Goal: Find specific page/section: Find specific page/section

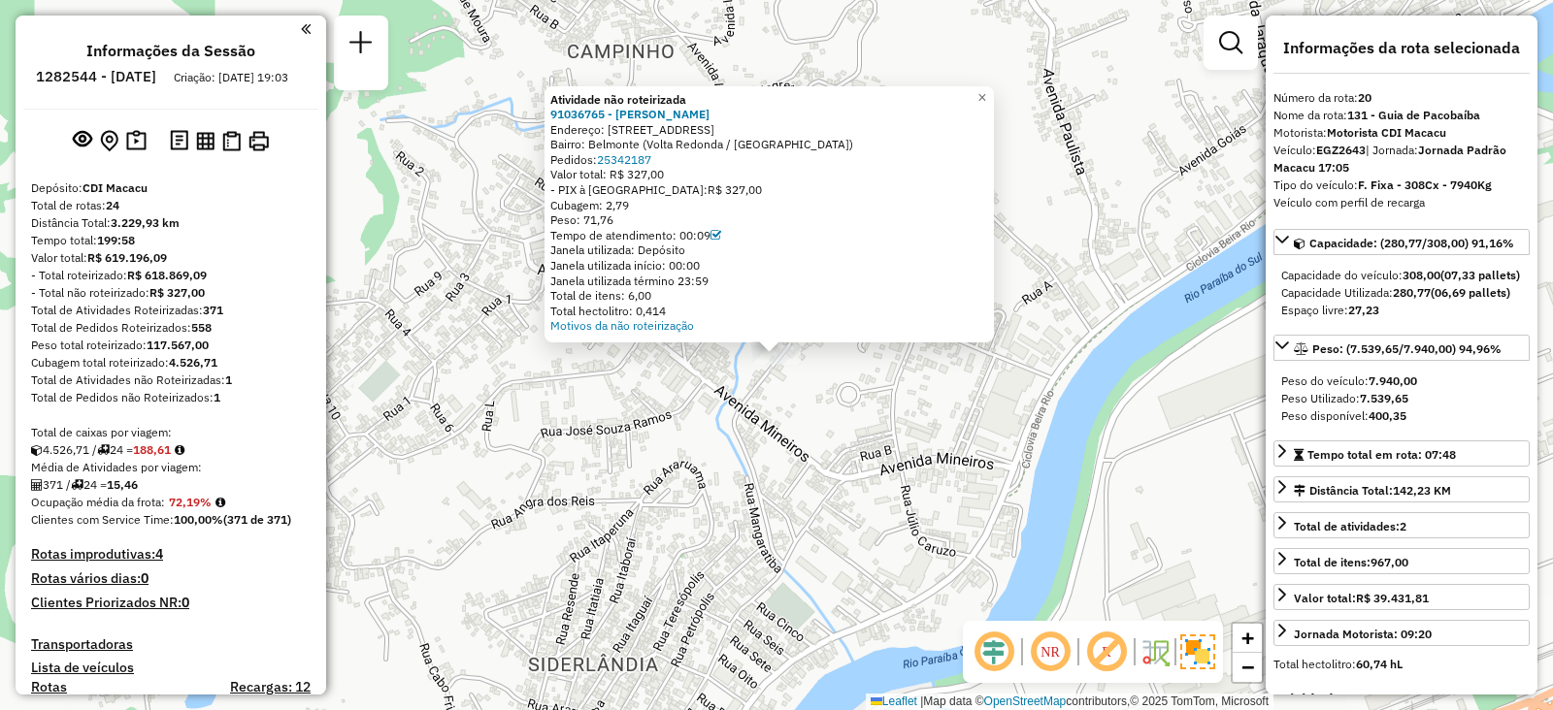
select select "**********"
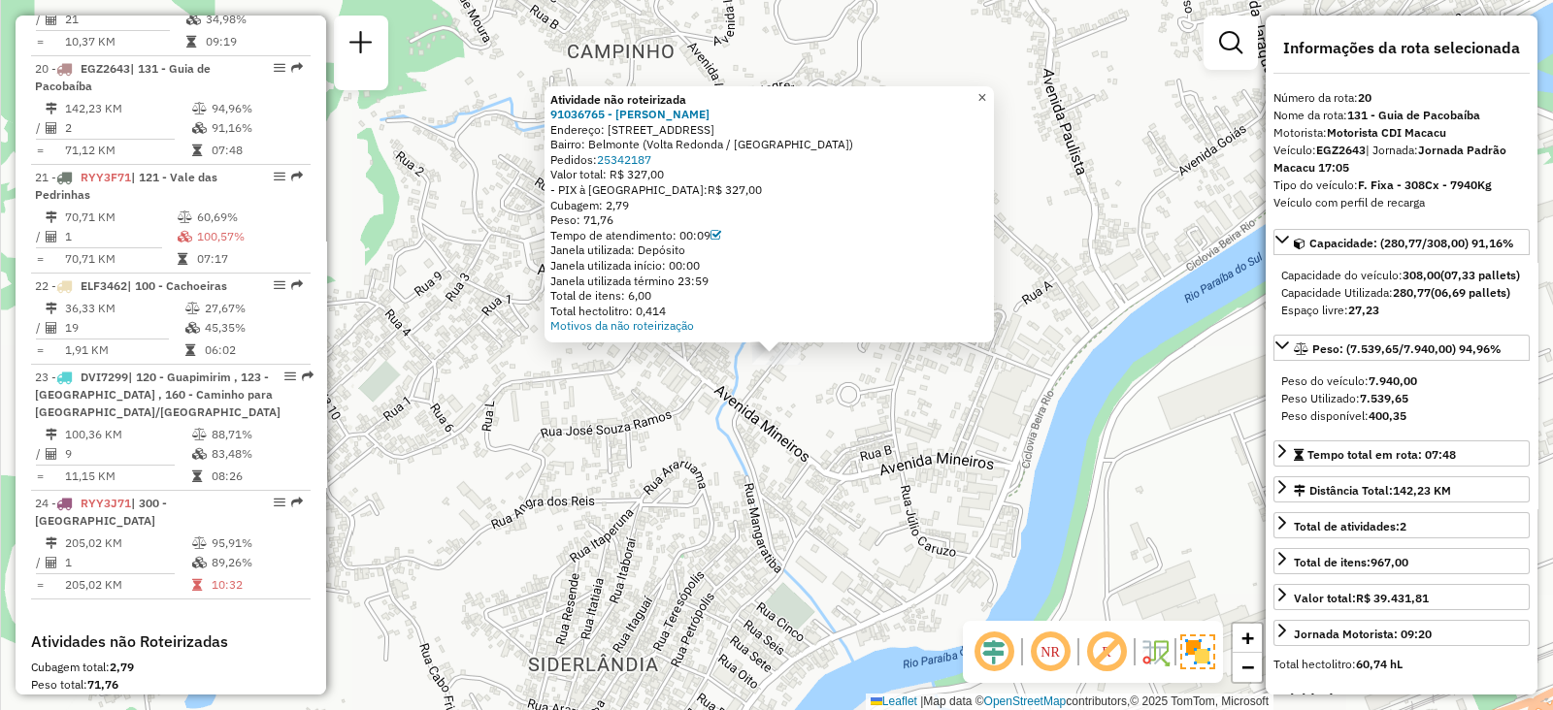
click at [986, 93] on span "×" at bounding box center [981, 96] width 9 height 16
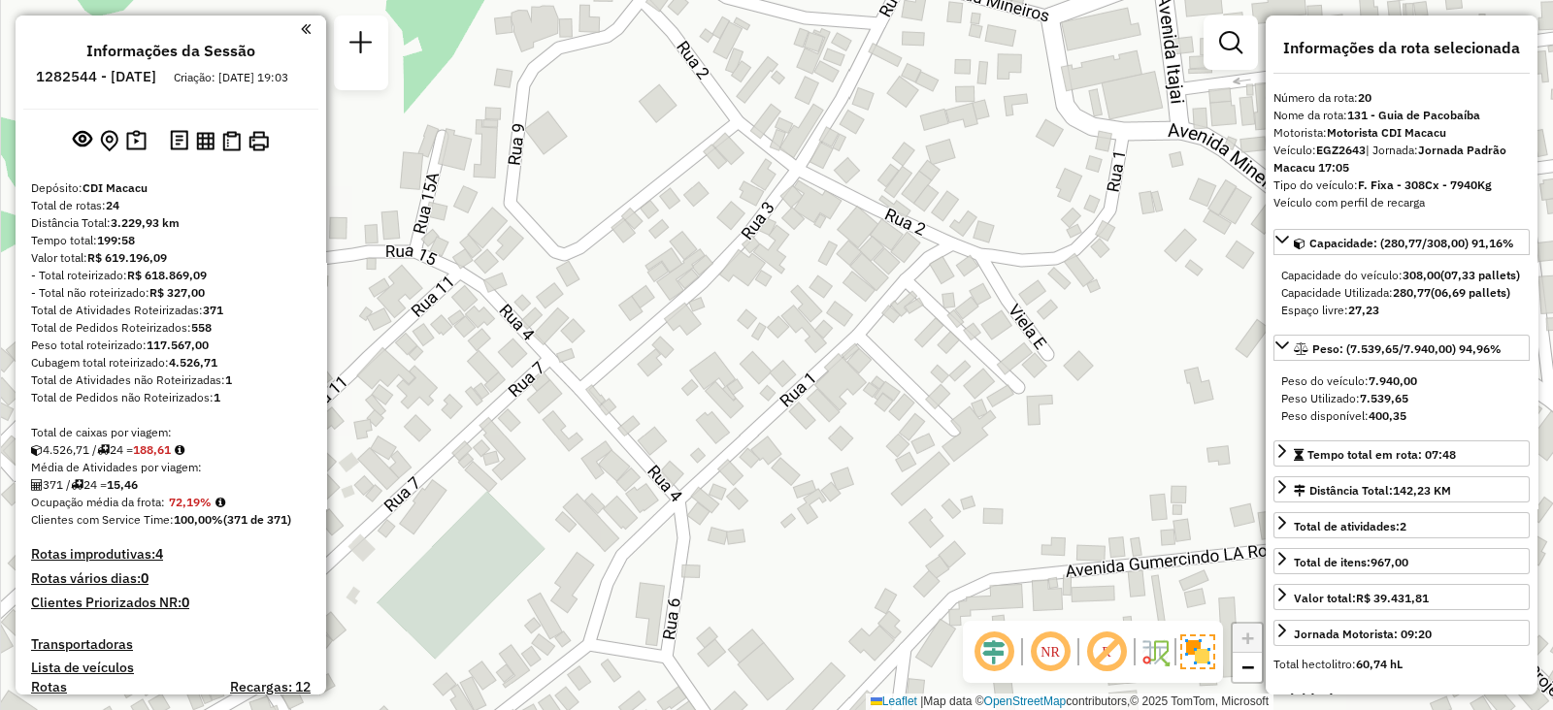
scroll to position [0, 0]
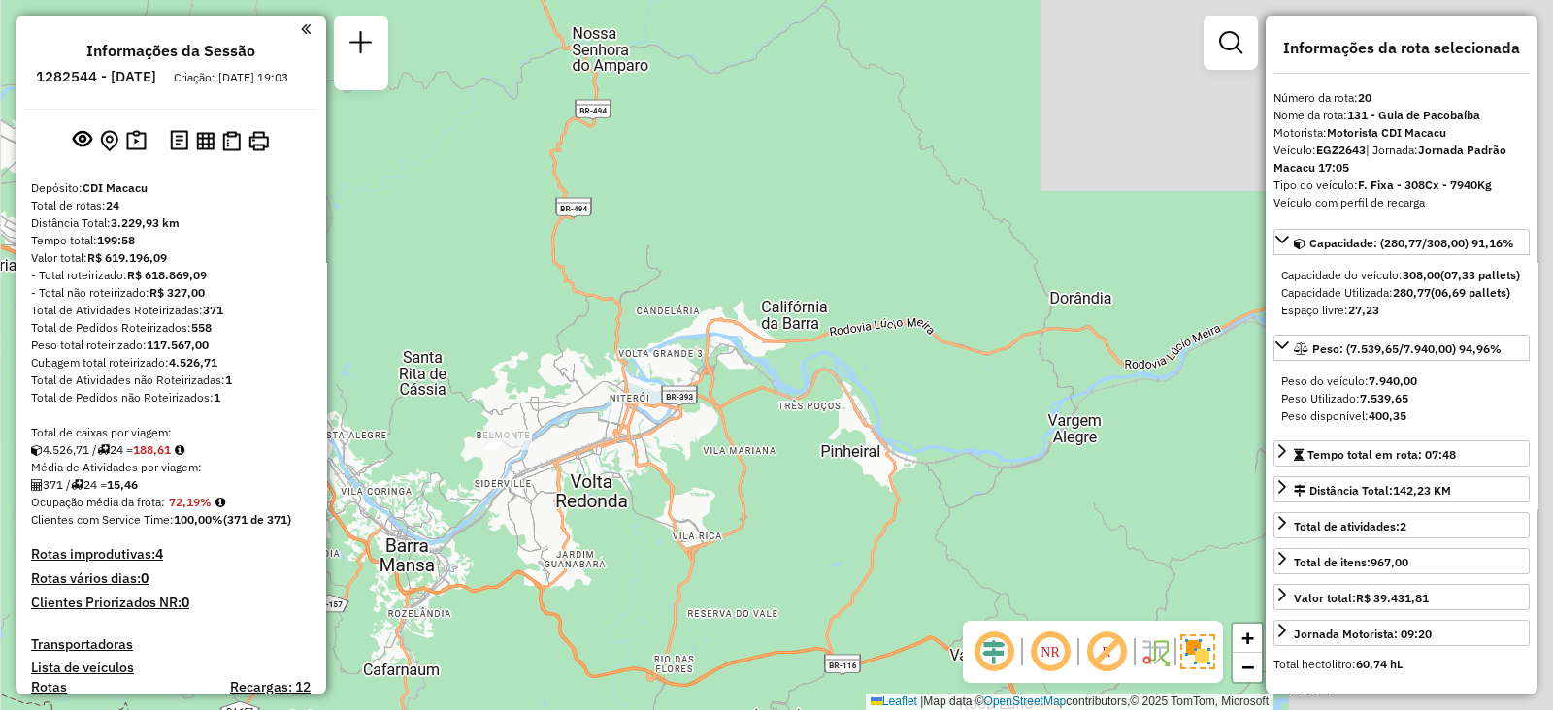
drag, startPoint x: 959, startPoint y: 346, endPoint x: 458, endPoint y: 371, distance: 501.3
click at [437, 401] on div "Janela de atendimento Grade de atendimento Capacidade Transportadoras Veículos …" at bounding box center [776, 355] width 1553 height 710
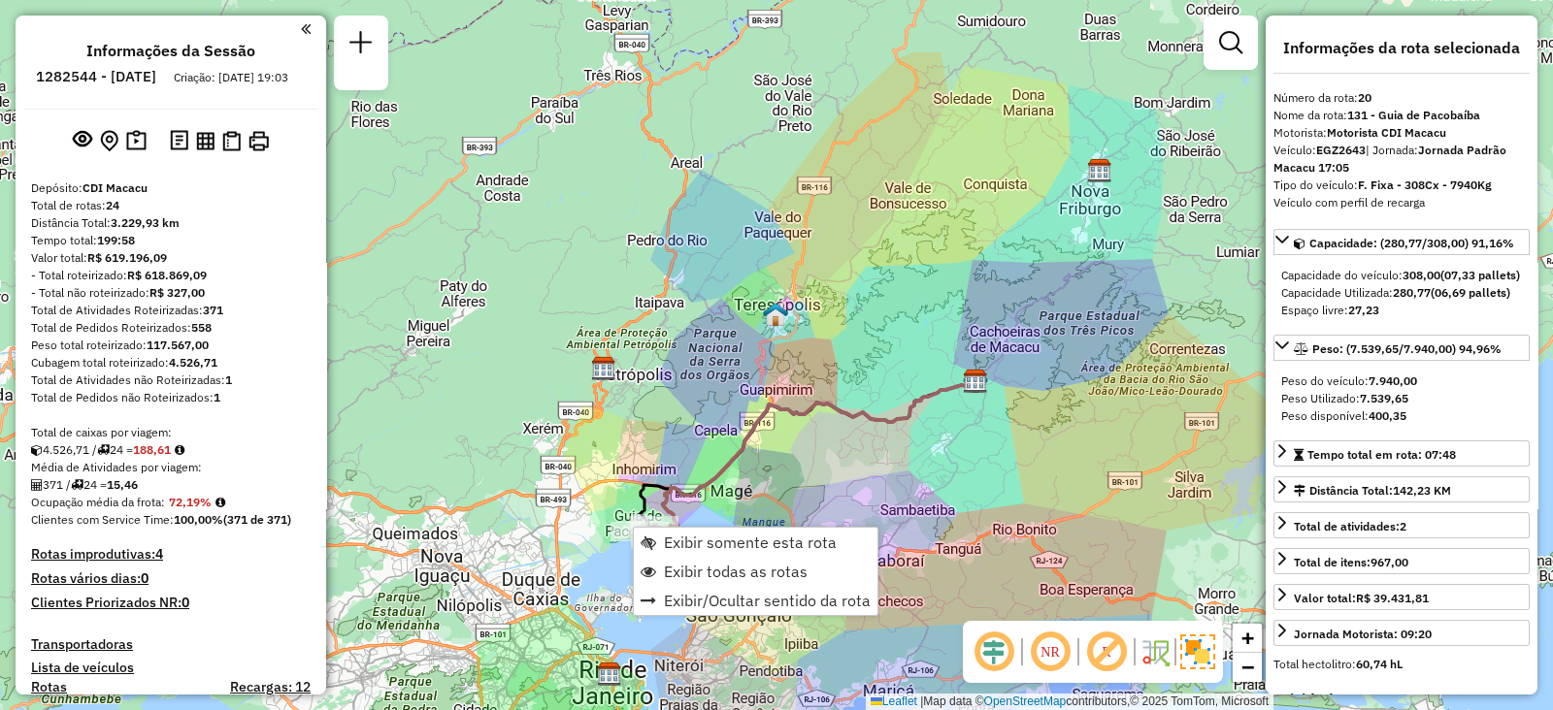
scroll to position [2733, 0]
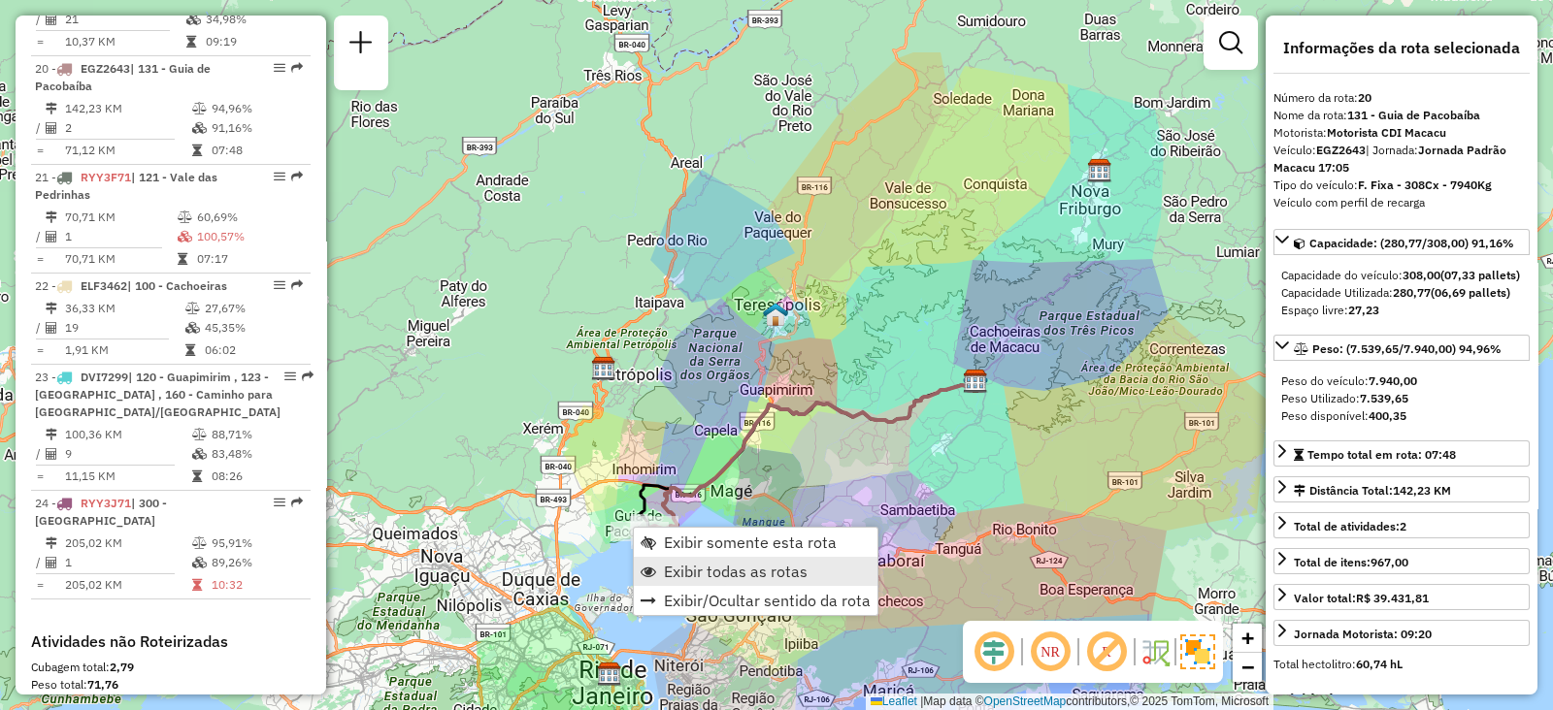
click at [692, 564] on span "Exibir todas as rotas" at bounding box center [736, 572] width 144 height 16
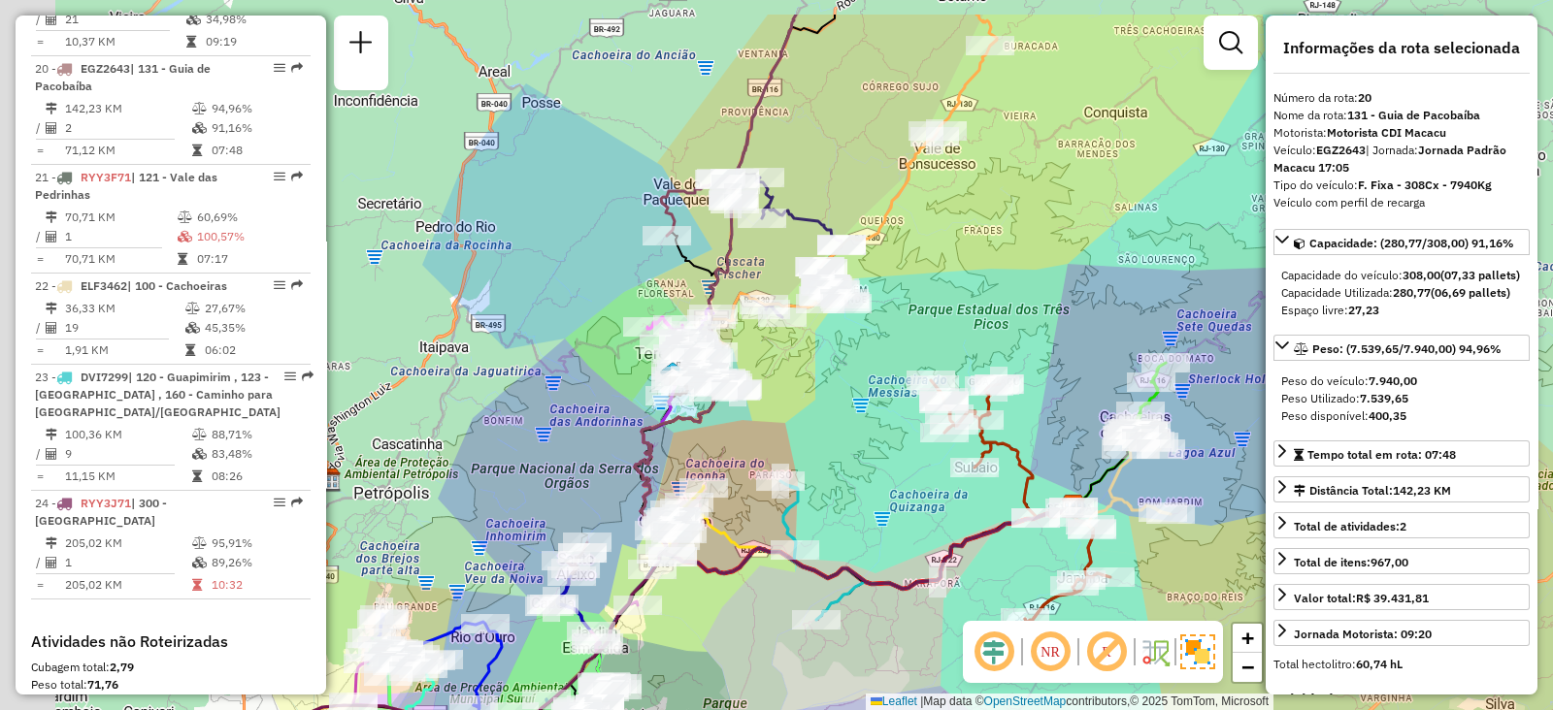
drag, startPoint x: 810, startPoint y: 285, endPoint x: 934, endPoint y: 385, distance: 159.4
click at [934, 385] on div "Rota 3 - Placa EHN6029 91040654 - ADILSON MERCEARIA Rota 3 - Placa EHN6029 9102…" at bounding box center [776, 355] width 1553 height 710
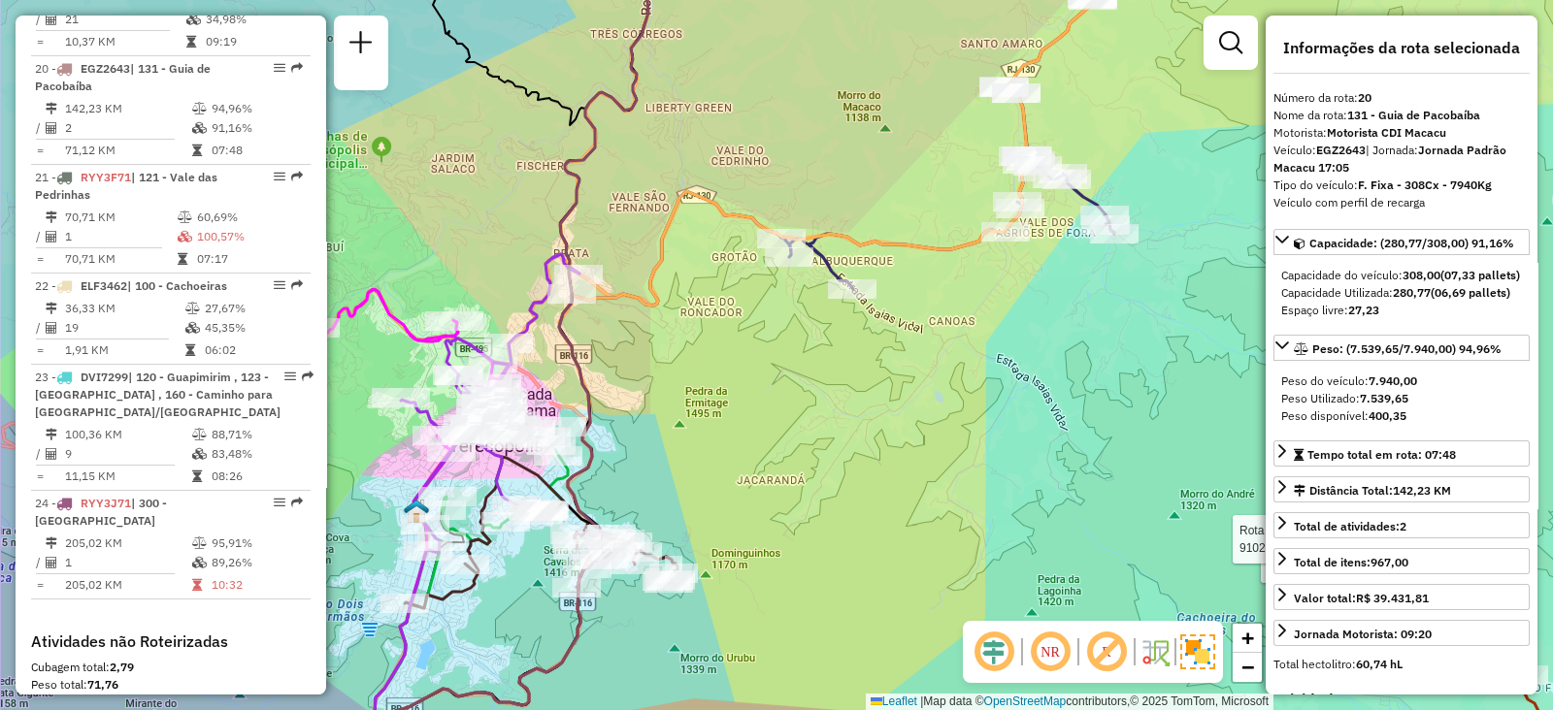
drag, startPoint x: 675, startPoint y: 415, endPoint x: 986, endPoint y: 265, distance: 345.0
click at [986, 265] on div "Rota 3 - Placa EHN6029 91040654 - ADILSON MERCEARIA Rota 3 - Placa EHN6029 9102…" at bounding box center [776, 355] width 1553 height 710
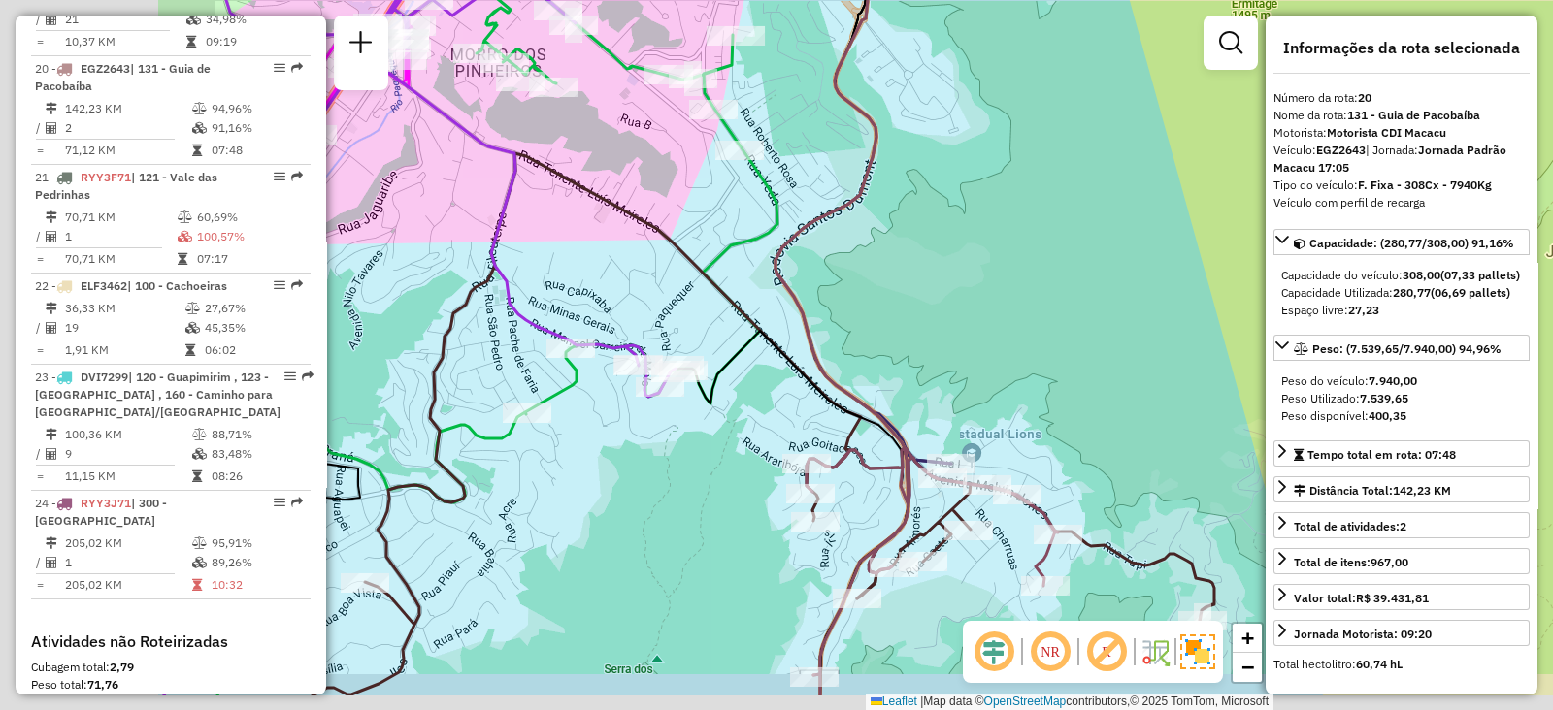
drag, startPoint x: 647, startPoint y: 324, endPoint x: 960, endPoint y: 266, distance: 317.8
click at [967, 235] on div "Rota 3 - Placa EHN6029 91040654 - ADILSON MERCEARIA Rota 3 - Placa EHN6029 9102…" at bounding box center [776, 355] width 1553 height 710
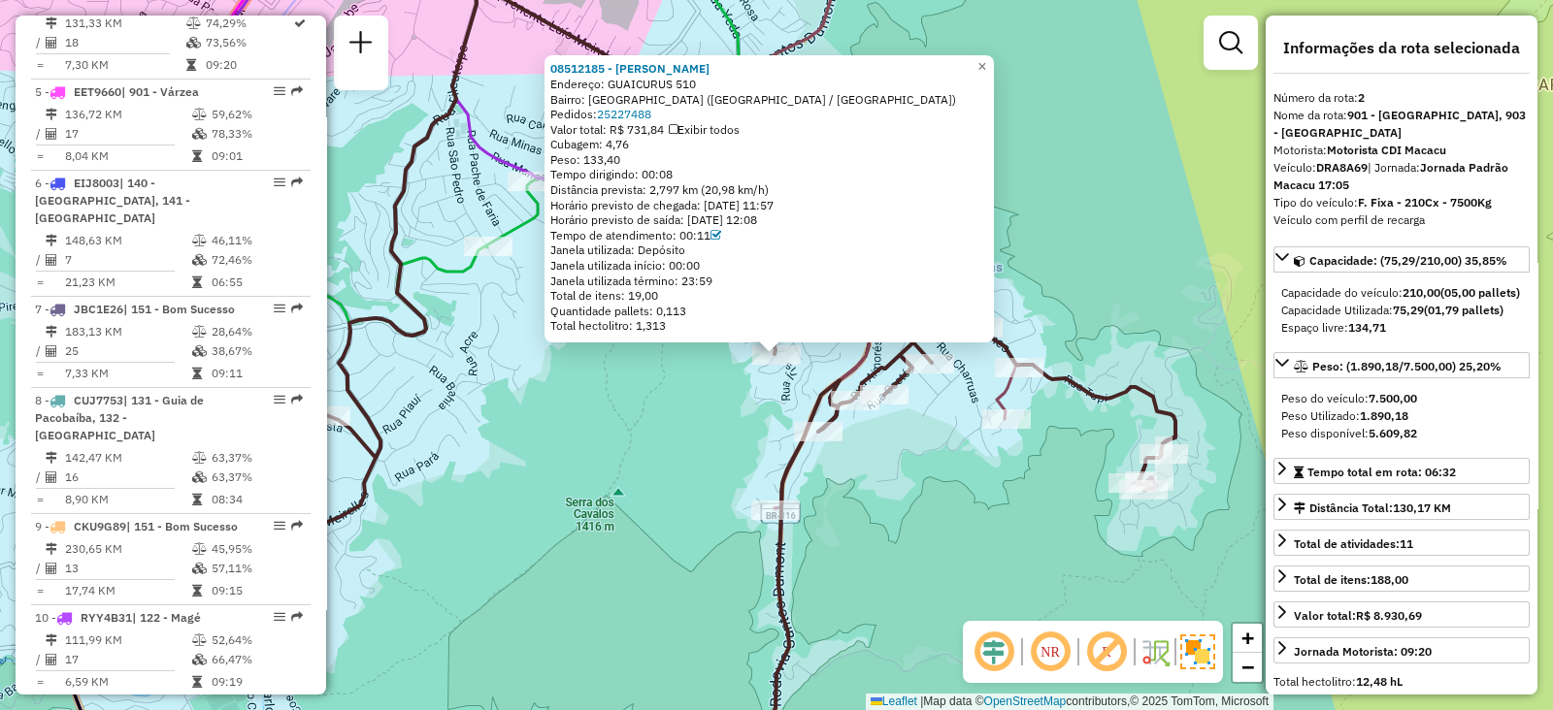
scroll to position [868, 0]
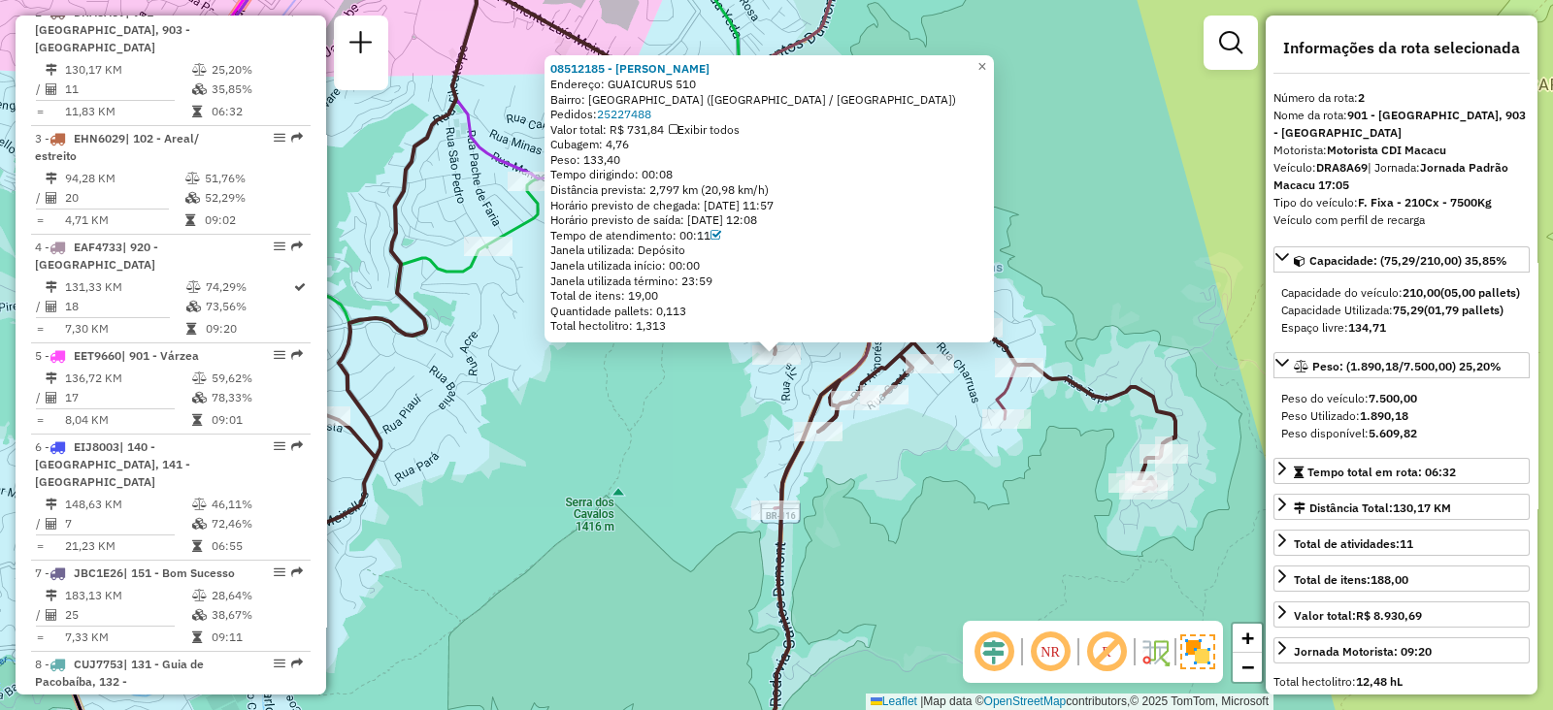
click at [718, 405] on div "08512185 - RAMON DA SILVA LIMA Endereço: GUAICURUS 510 Bairro: JARDIM MEUDON (T…" at bounding box center [776, 355] width 1553 height 710
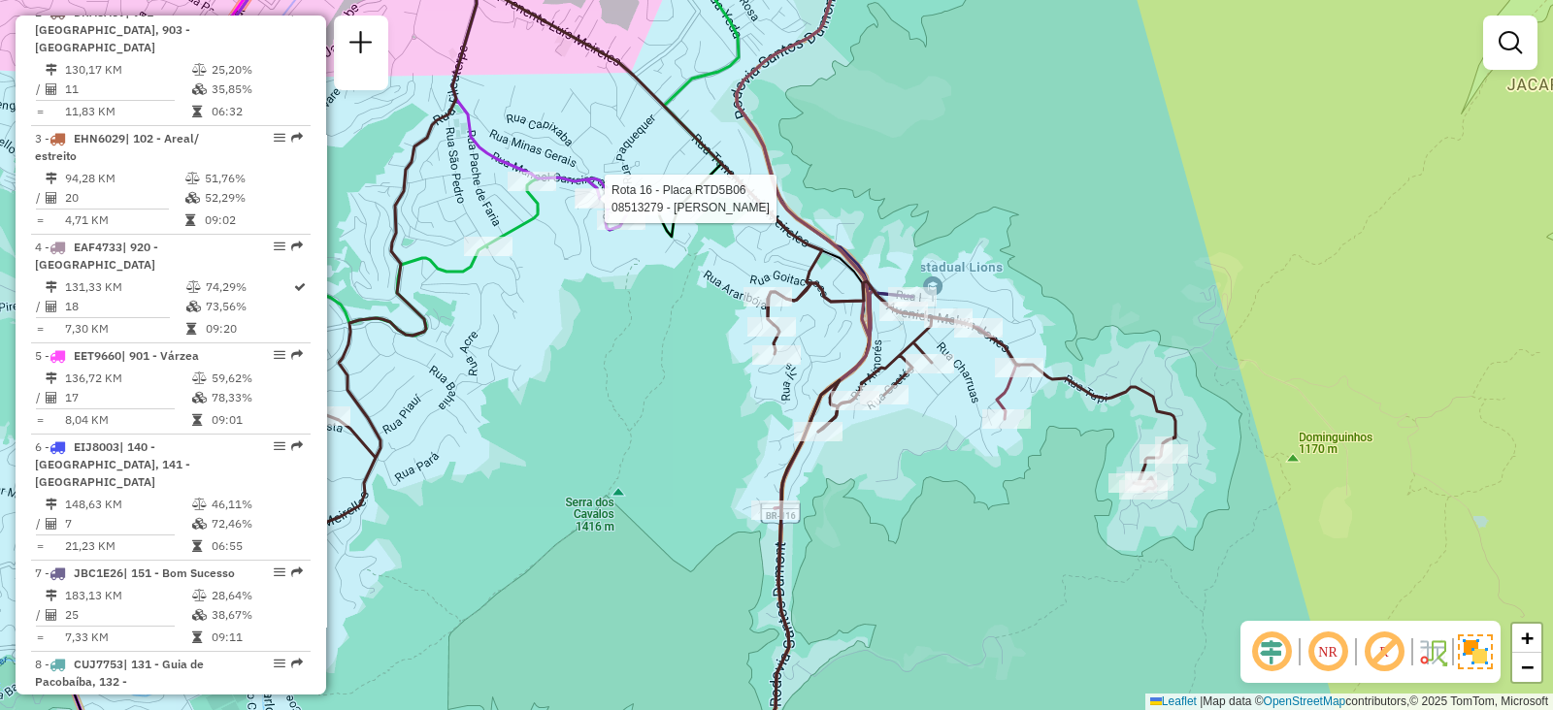
select select "**********"
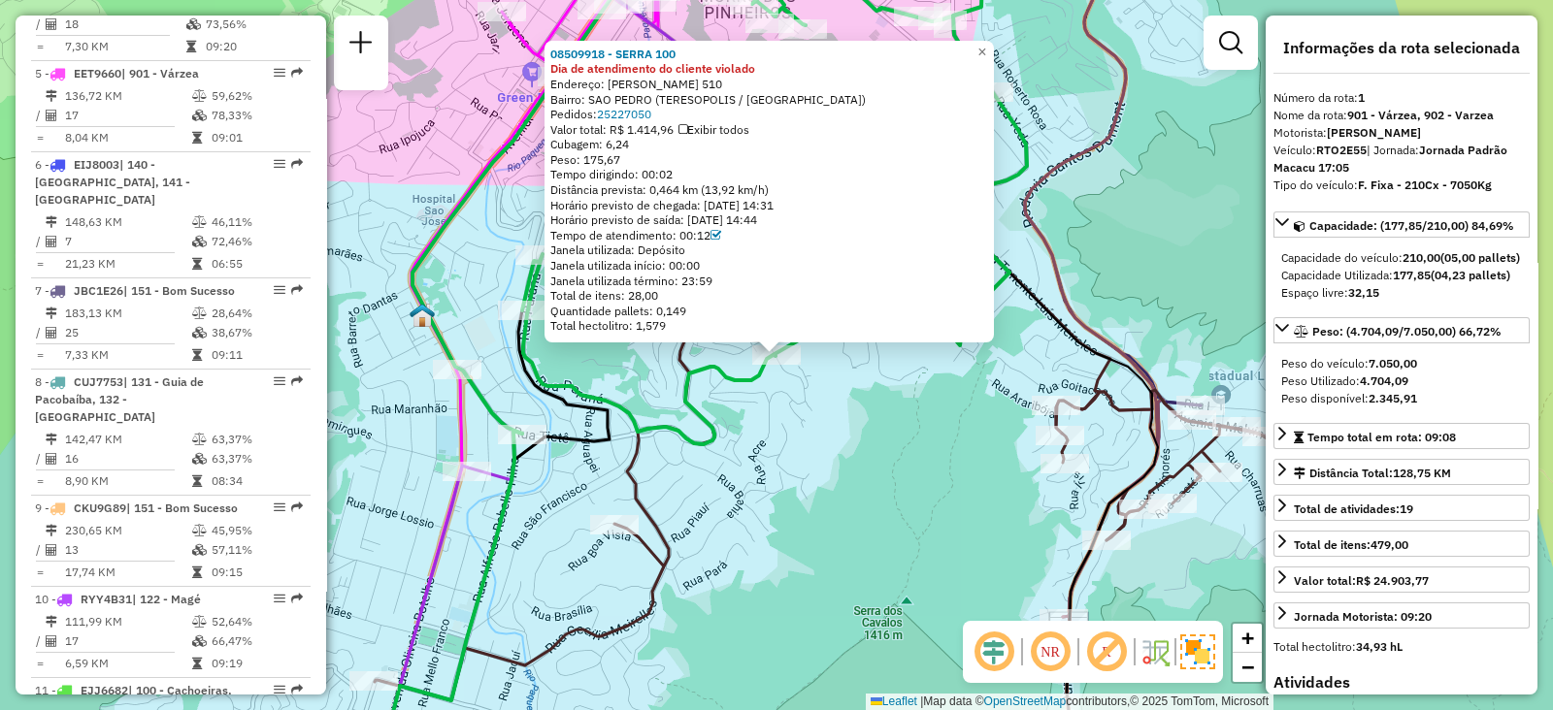
scroll to position [760, 0]
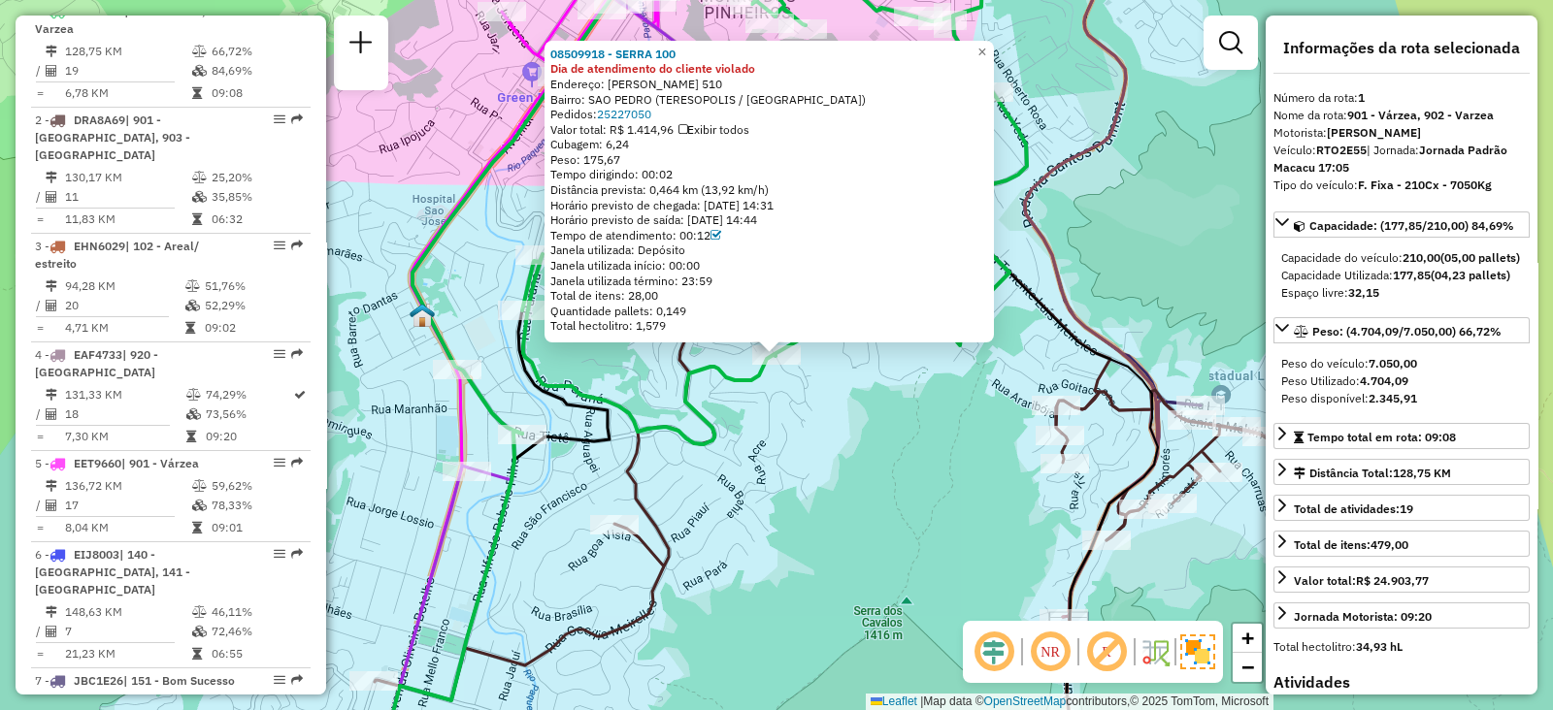
click at [805, 467] on div "08509918 - SERRA 100 Dia de atendimento do cliente violado Endereço: LUIZ NOGUE…" at bounding box center [776, 355] width 1553 height 710
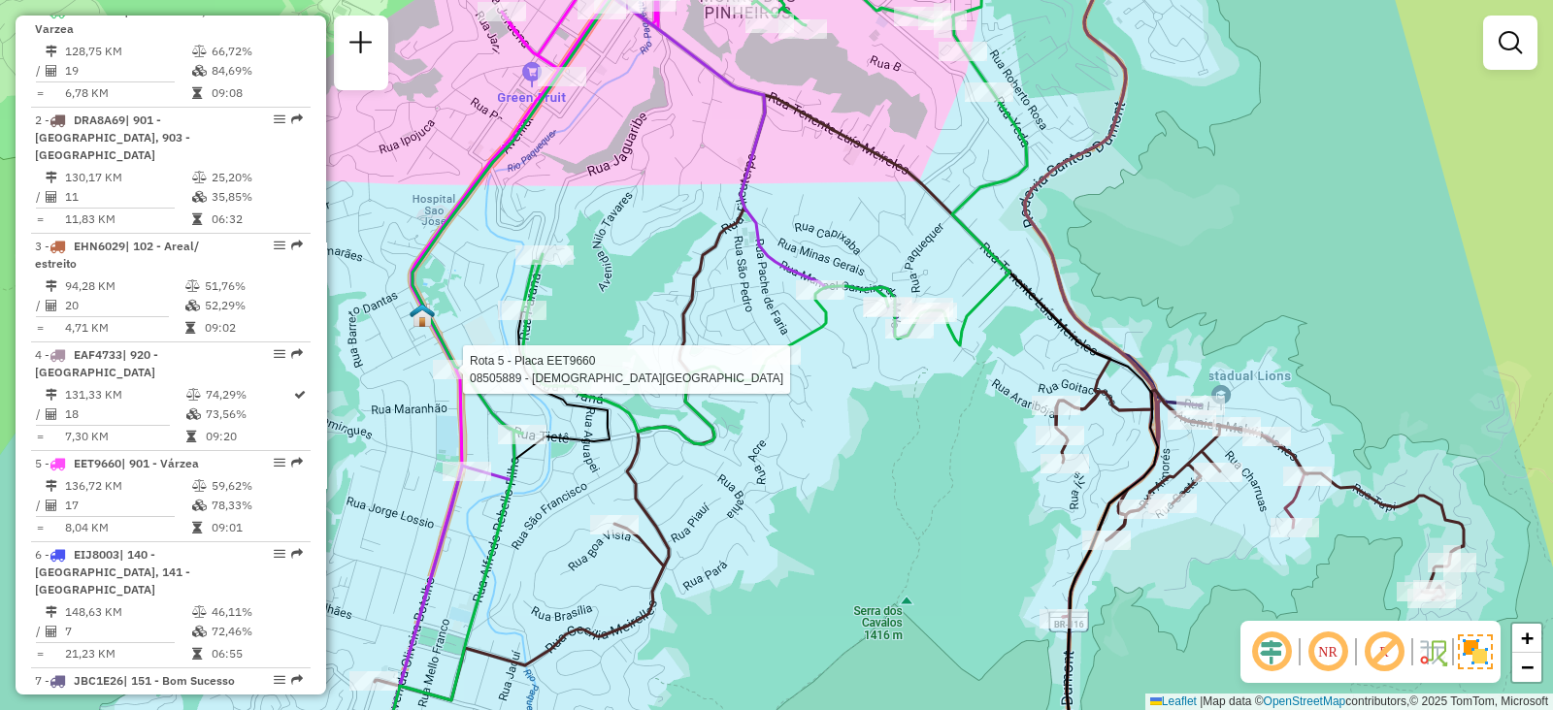
select select "**********"
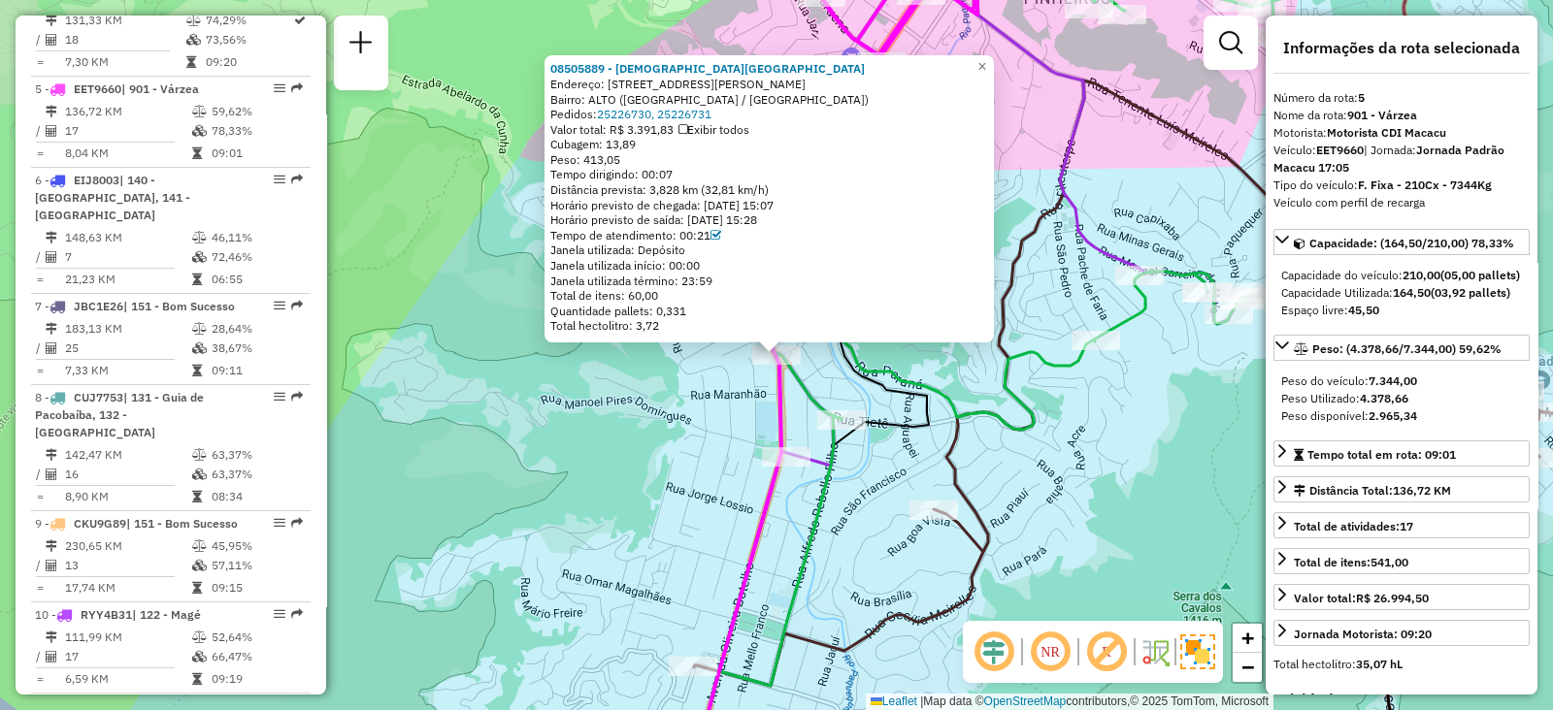
scroll to position [1175, 0]
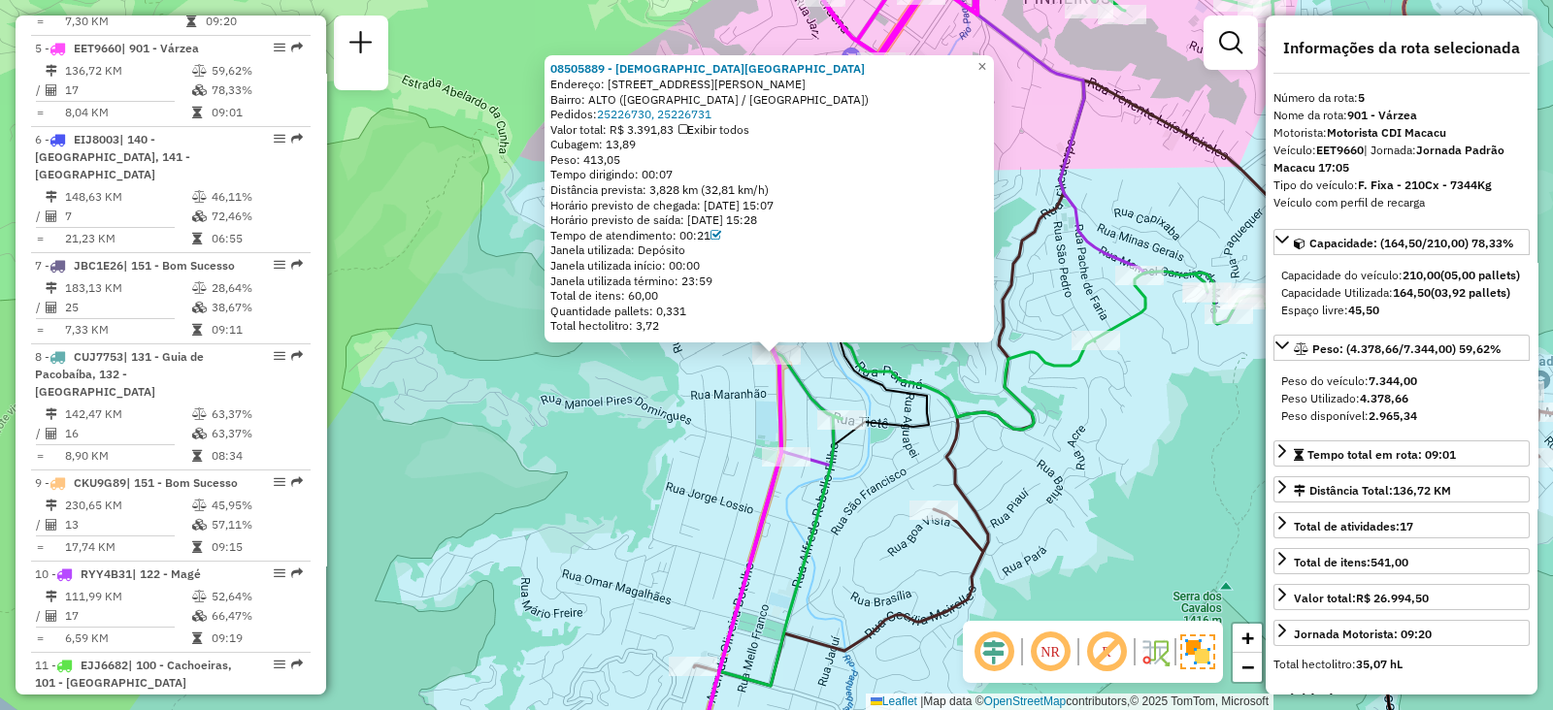
click at [616, 488] on div "08505889 - MALE DE TERESOPOLIS Endereço: AV ALBERTO TORRES 421 Bairro: ALTO (TE…" at bounding box center [776, 355] width 1553 height 710
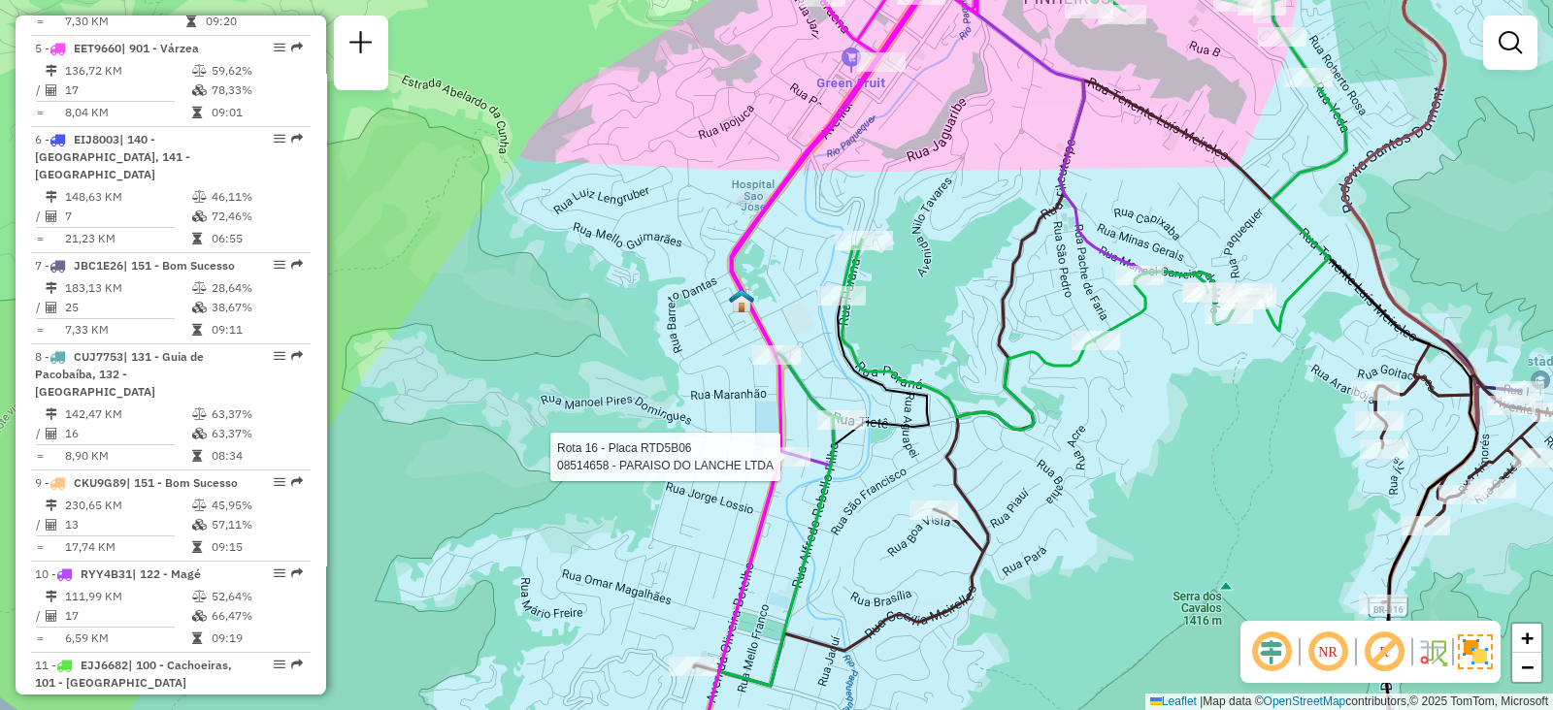
select select "**********"
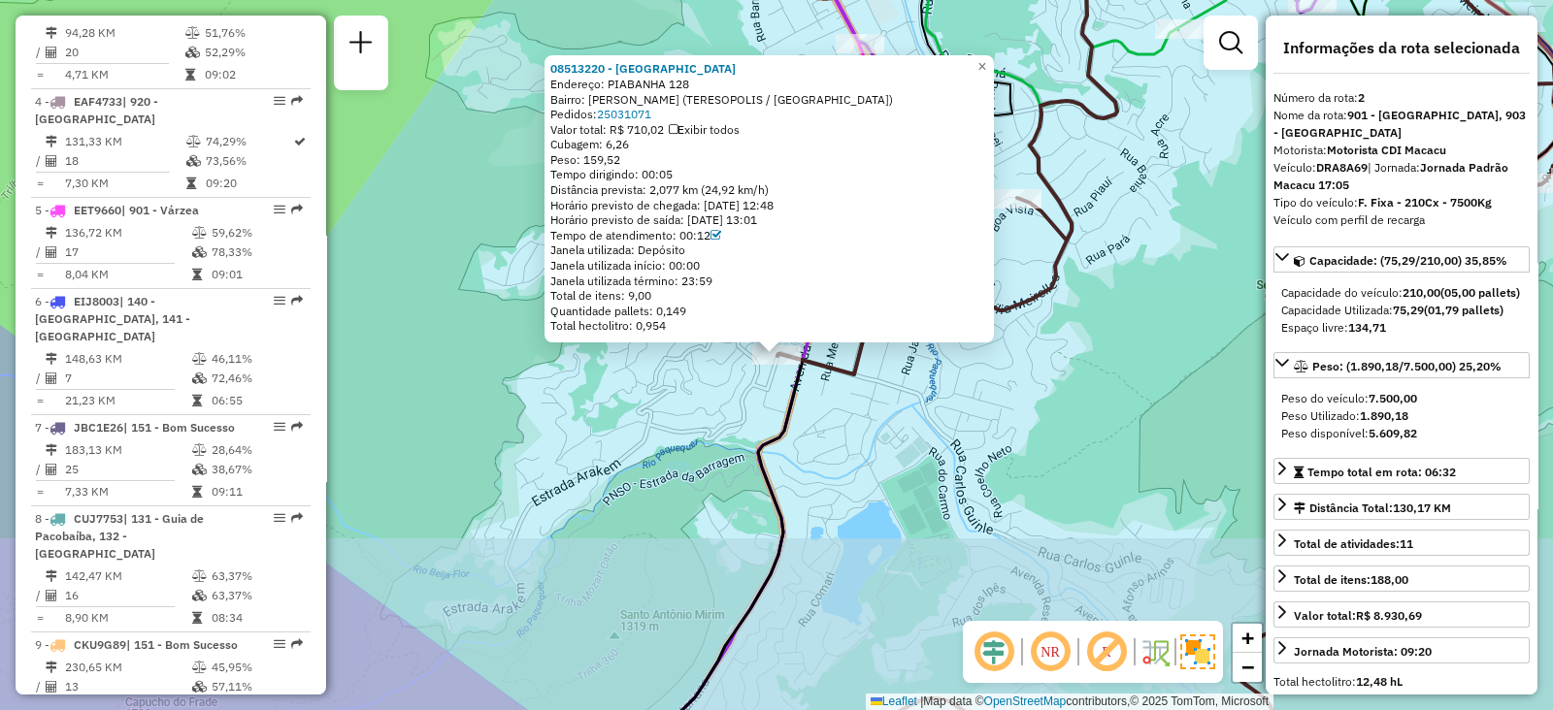
scroll to position [868, 0]
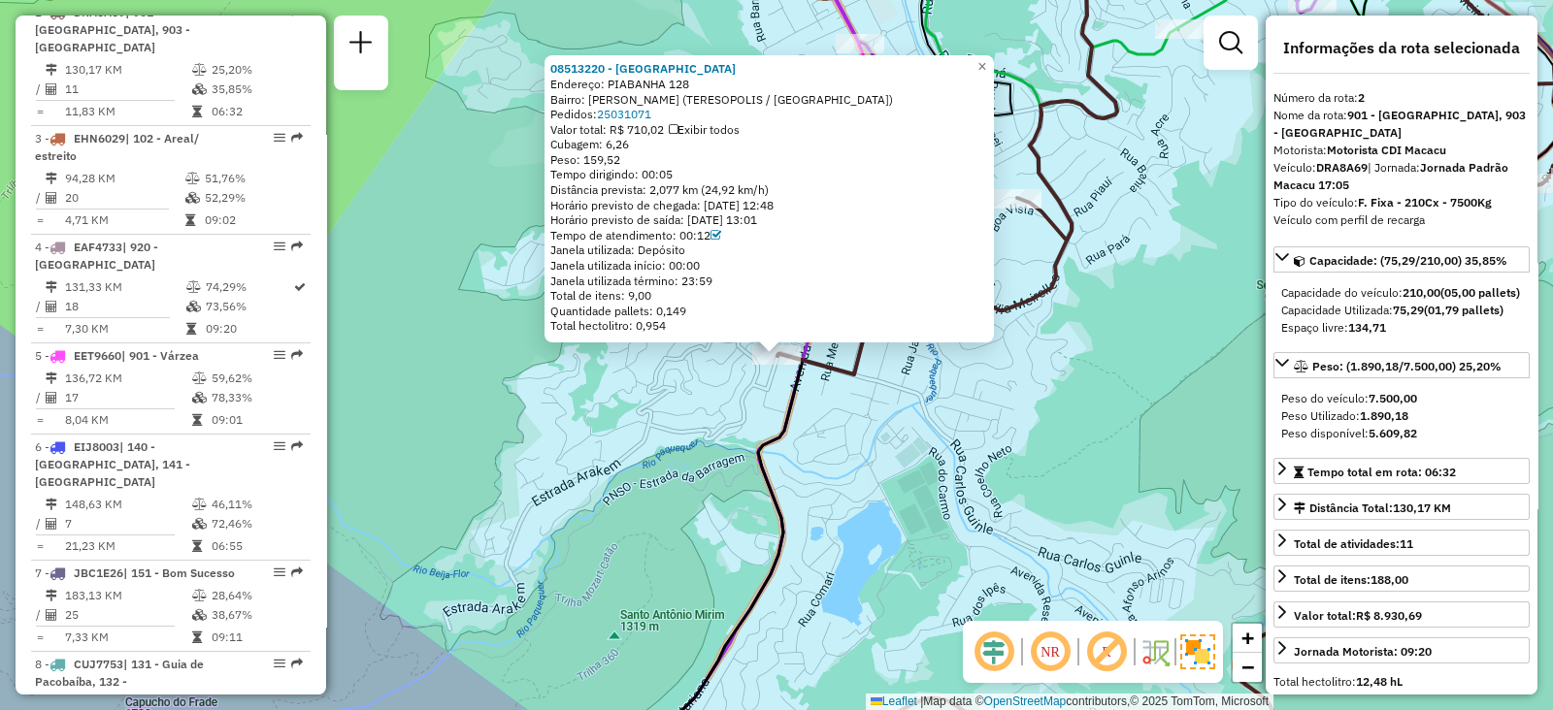
click at [851, 457] on div "08513220 - BAR DO ZECA Endereço: PIABANHA 128 Bairro: BARROSO (TERESOPOLIS / RJ…" at bounding box center [776, 355] width 1553 height 710
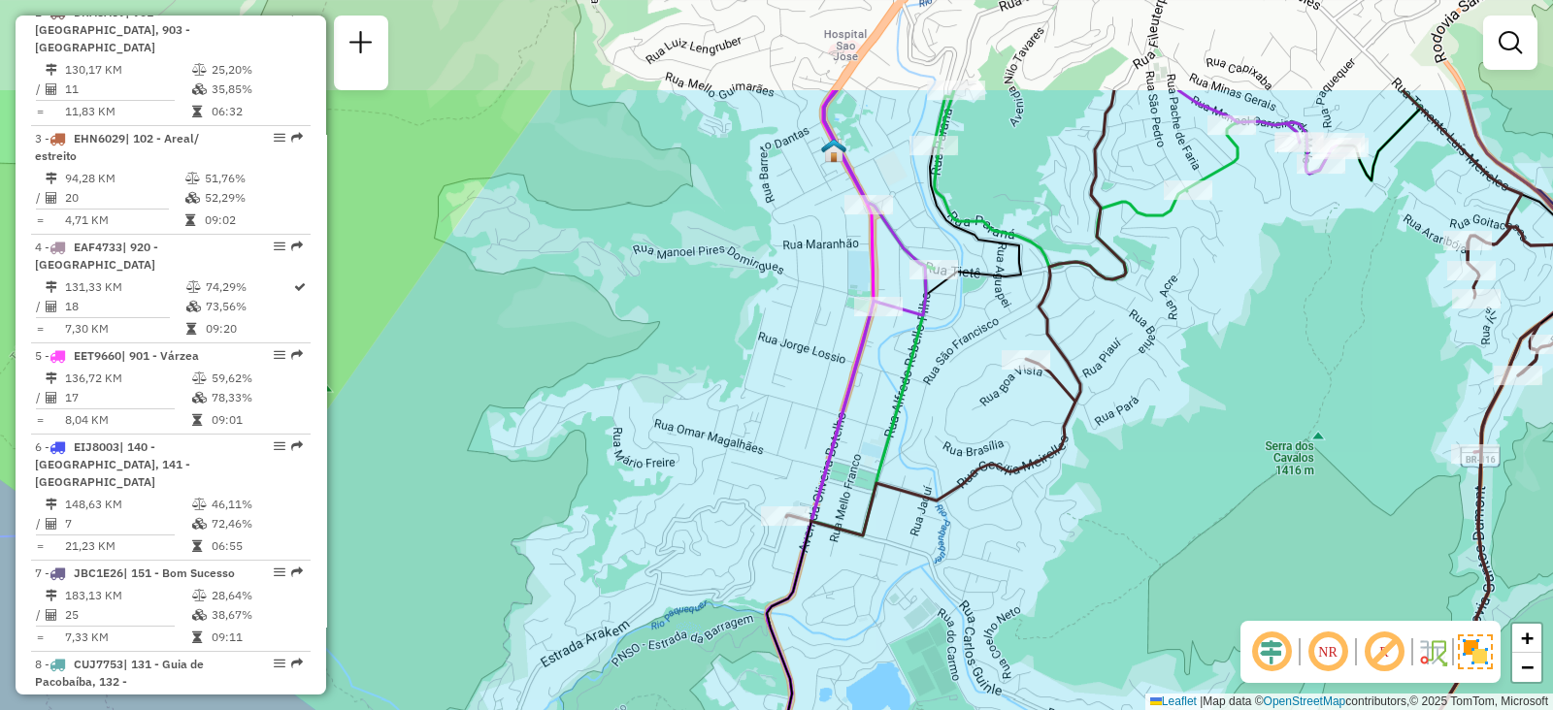
drag, startPoint x: 995, startPoint y: 377, endPoint x: 962, endPoint y: 603, distance: 227.5
click at [975, 606] on div "Janela de atendimento Grade de atendimento Capacidade Transportadoras Veículos …" at bounding box center [776, 355] width 1553 height 710
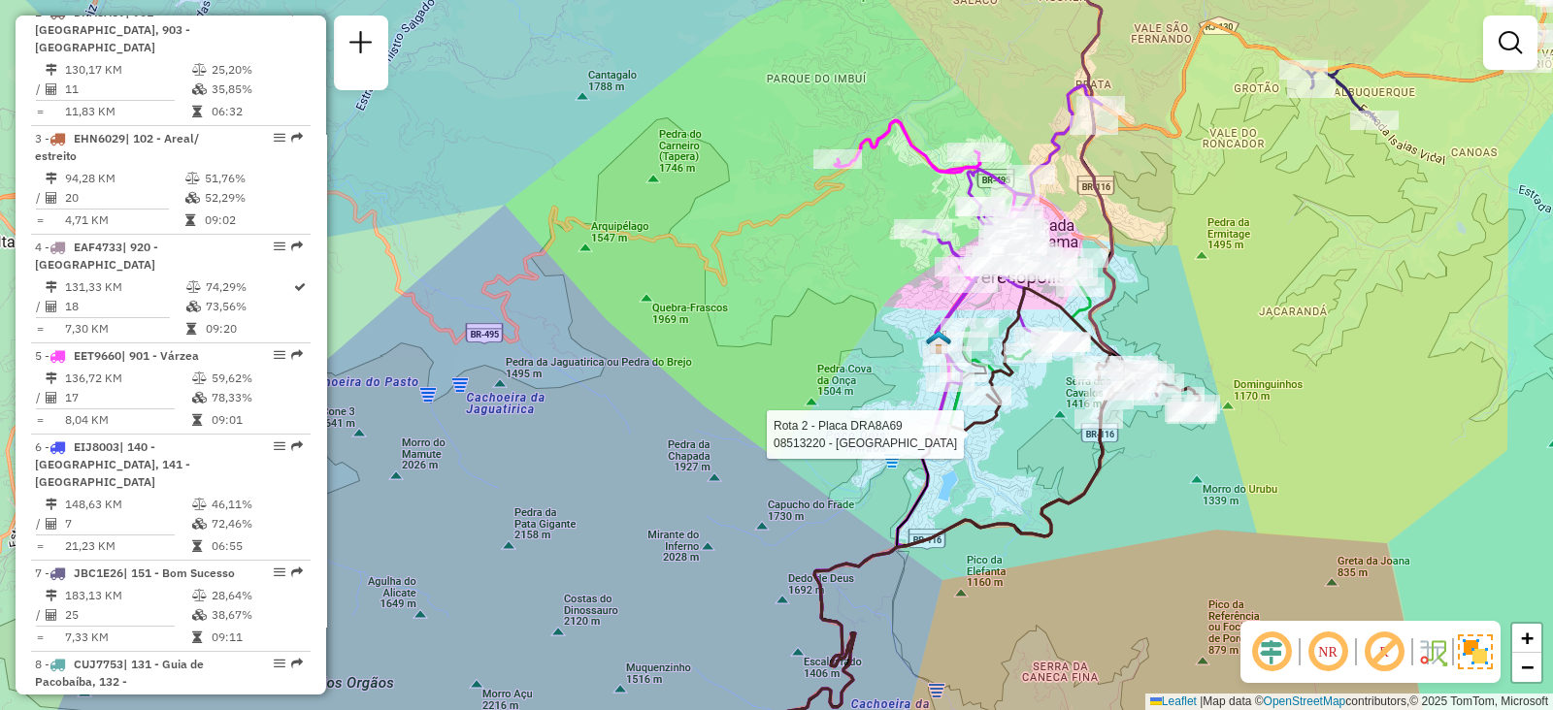
click at [925, 444] on div at bounding box center [926, 434] width 49 height 19
select select "**********"
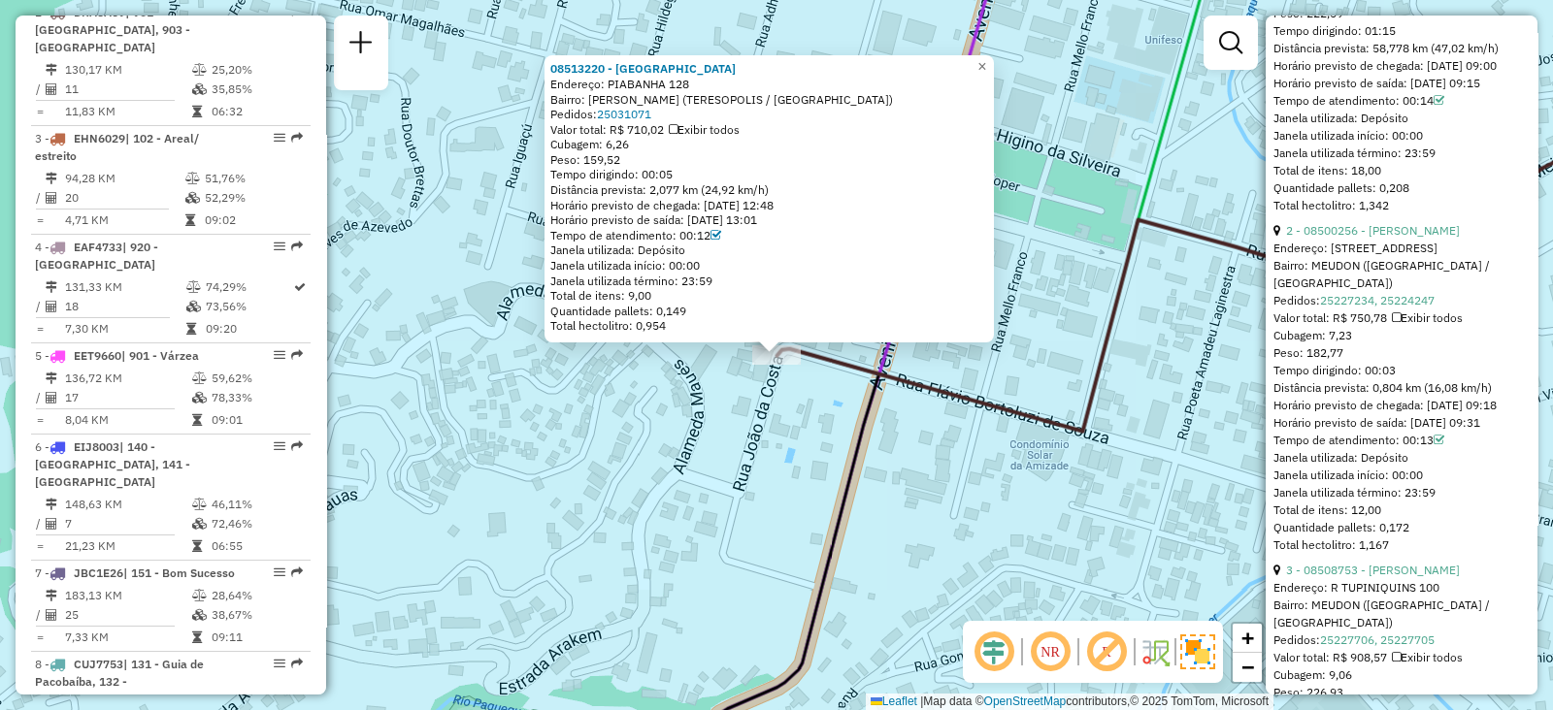
scroll to position [606, 0]
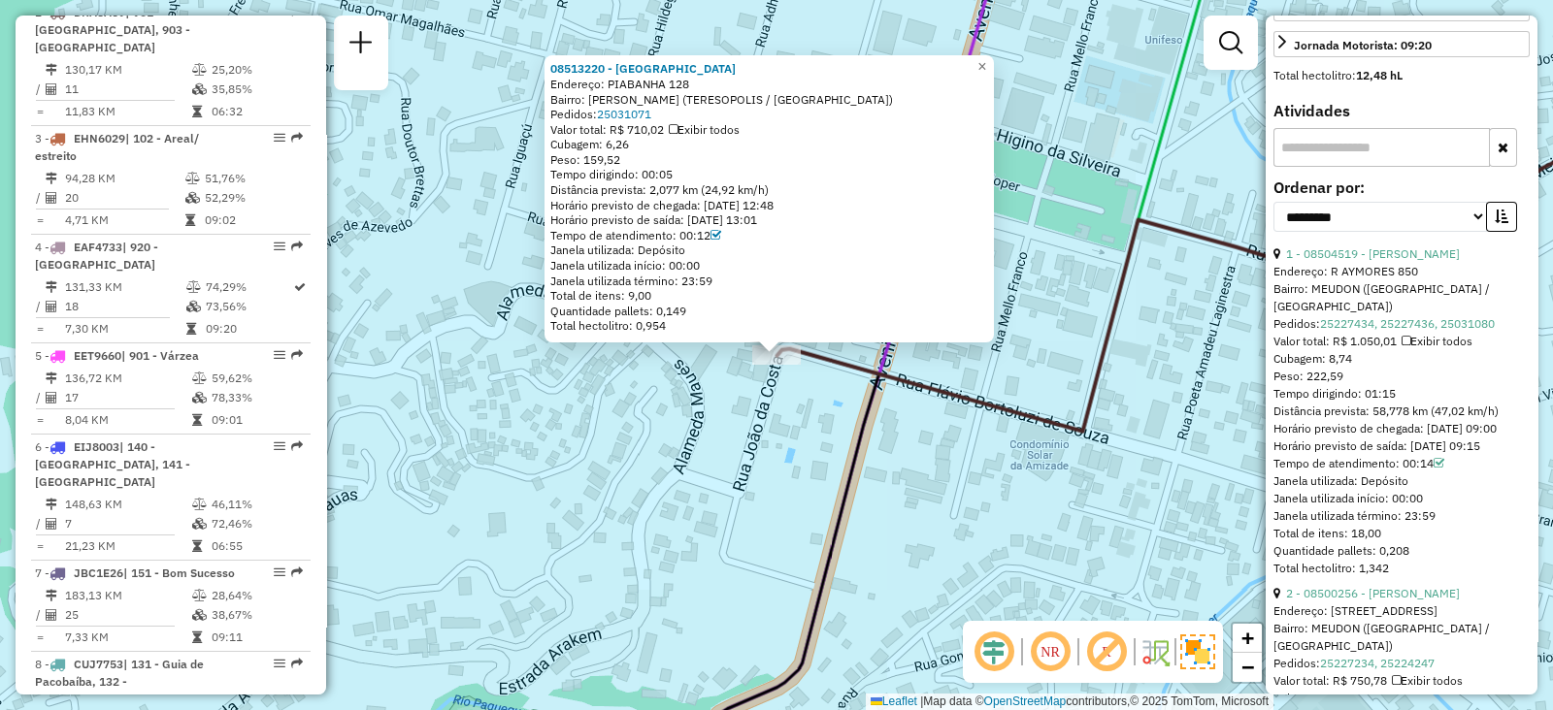
click at [1001, 485] on div "08513220 - BAR DO ZECA Endereço: PIABANHA 128 Bairro: BARROSO (TERESOPOLIS / RJ…" at bounding box center [776, 355] width 1553 height 710
